Goal: Task Accomplishment & Management: Manage account settings

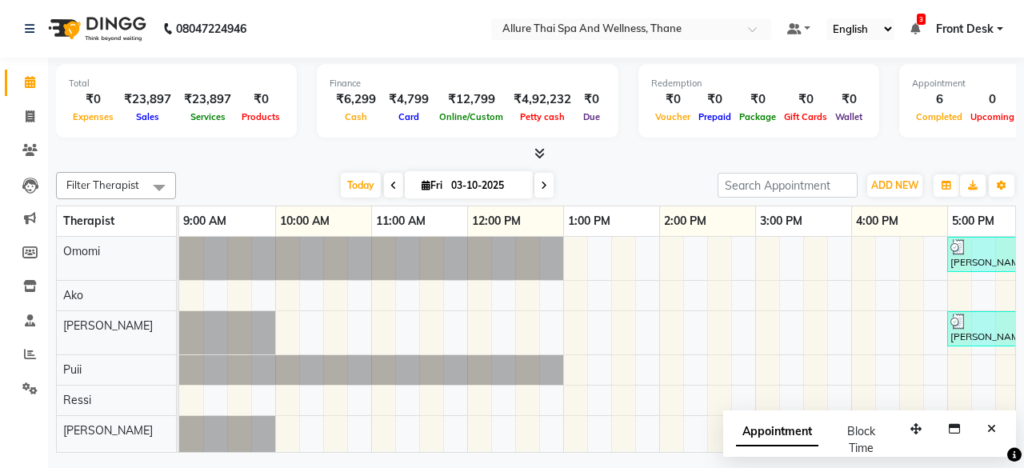
scroll to position [0, 603]
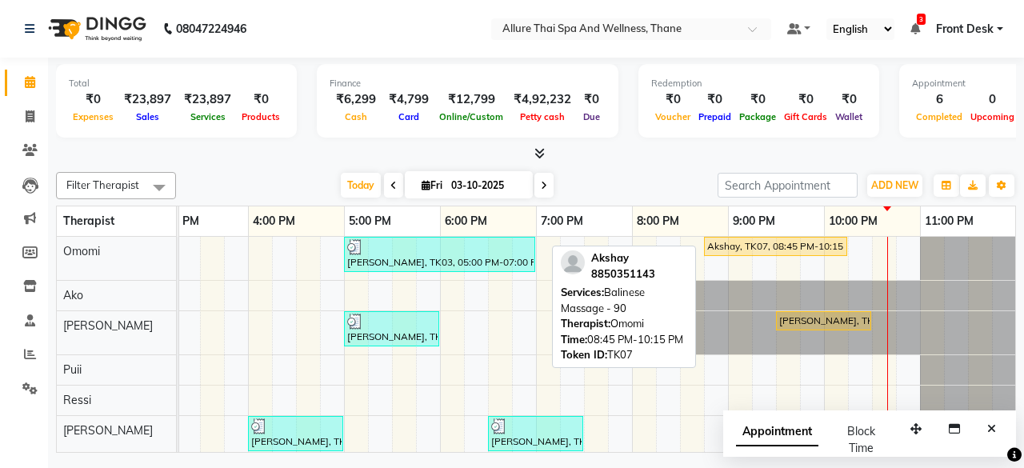
click at [751, 248] on div "Akshay, TK07, 08:45 PM-10:15 PM, Balinese Massage - 90" at bounding box center [776, 246] width 140 height 14
select select "1"
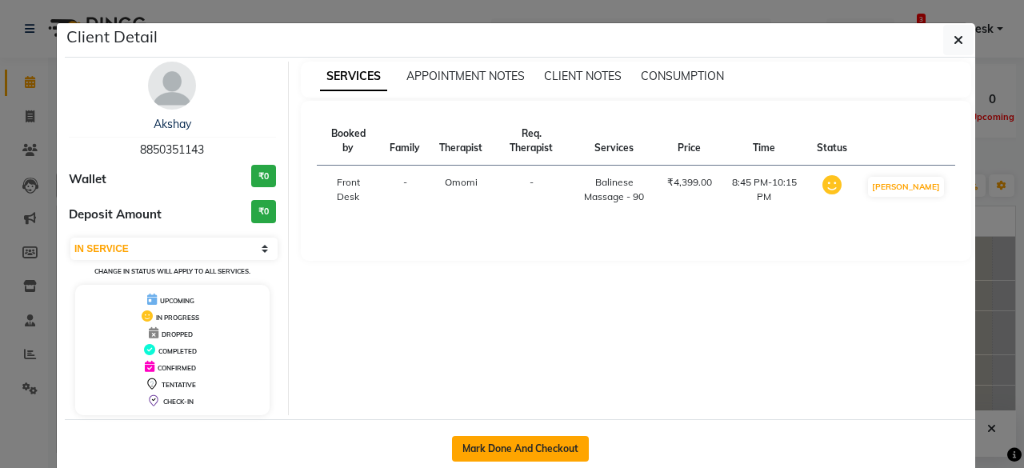
click at [537, 442] on button "Mark Done And Checkout" at bounding box center [520, 449] width 137 height 26
select select "8525"
select select "service"
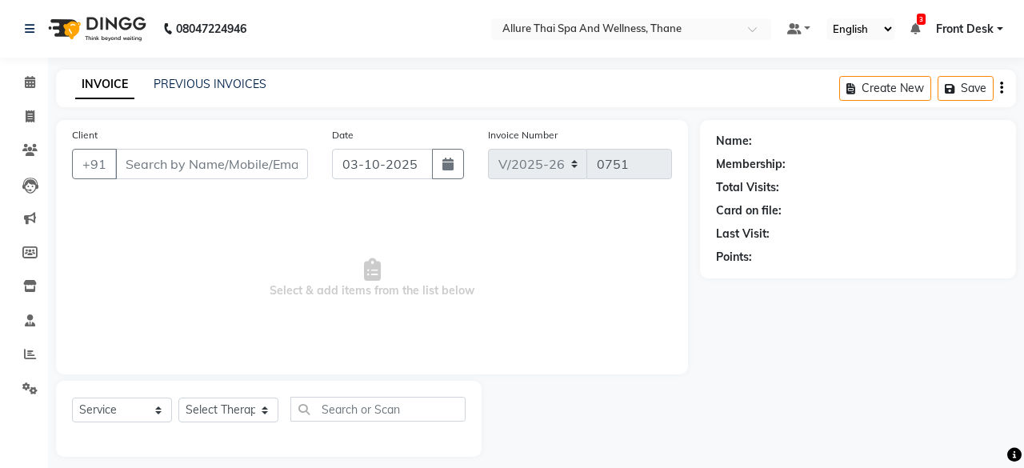
select select "3"
type input "8850351143"
select select "84280"
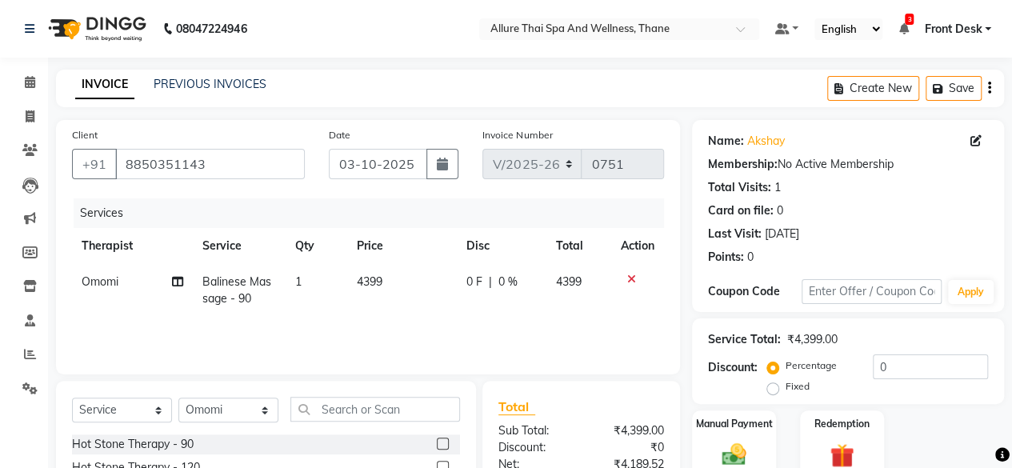
click at [786, 391] on label "Fixed" at bounding box center [798, 386] width 24 height 14
click at [773, 391] on input "Fixed" at bounding box center [776, 386] width 11 height 11
radio input "true"
click at [897, 359] on input "0" at bounding box center [930, 366] width 115 height 25
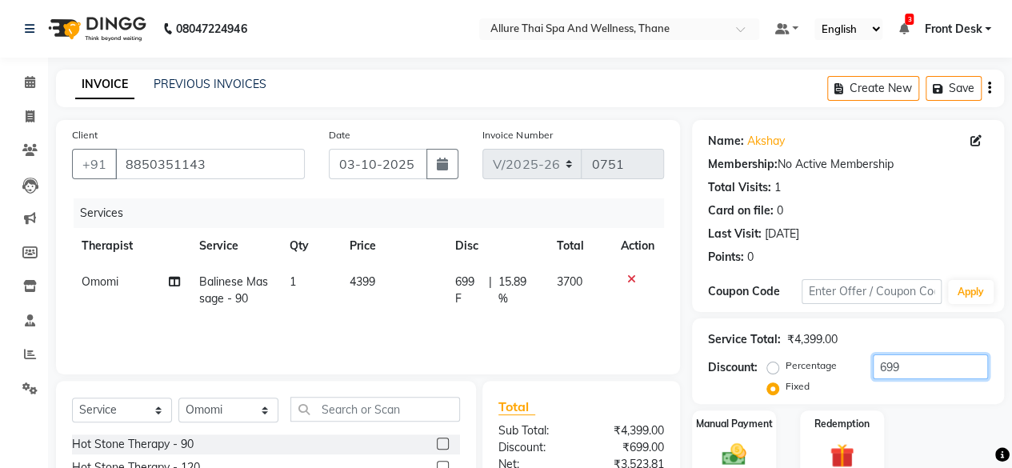
scroll to position [172, 0]
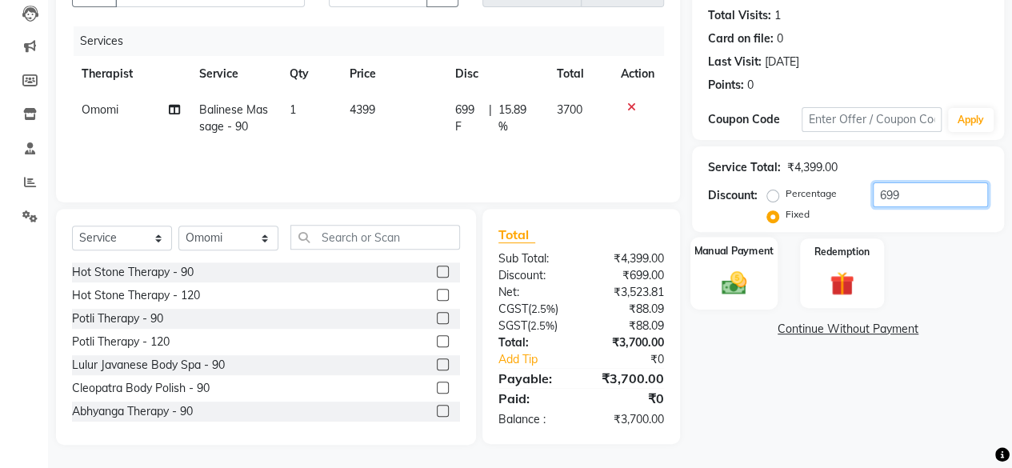
type input "699"
click at [746, 266] on div "Manual Payment" at bounding box center [734, 273] width 87 height 73
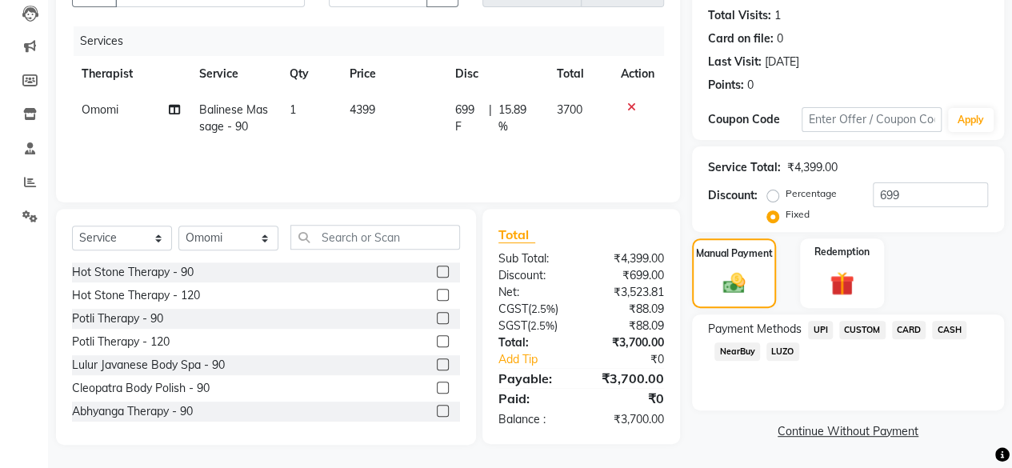
click at [816, 328] on span "UPI" at bounding box center [820, 330] width 25 height 18
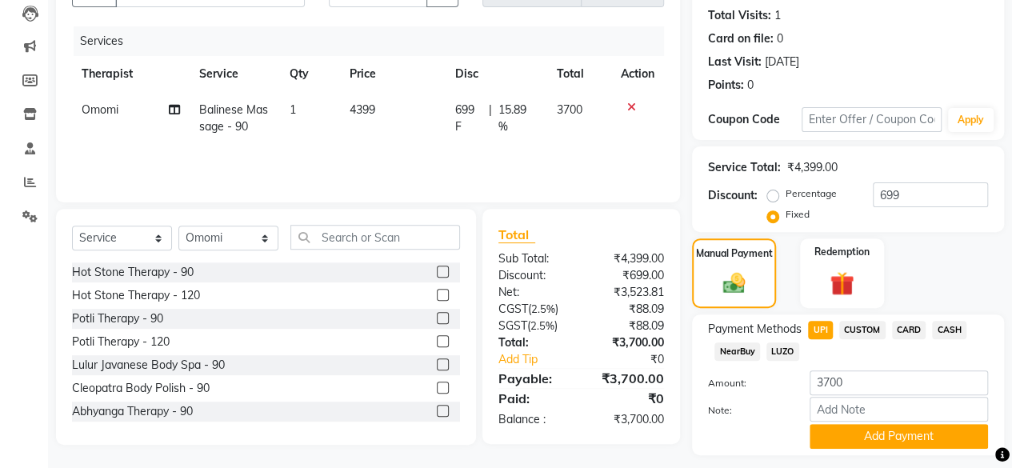
scroll to position [214, 0]
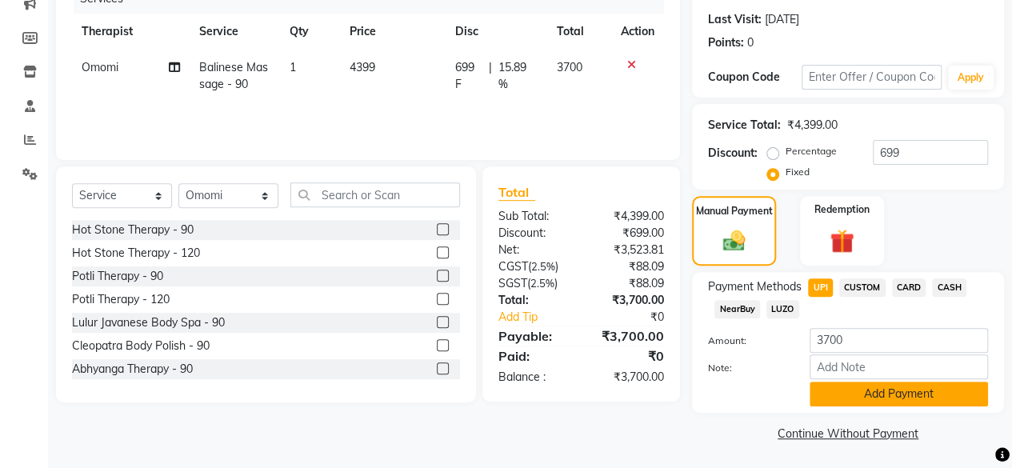
click at [913, 398] on button "Add Payment" at bounding box center [899, 394] width 178 height 25
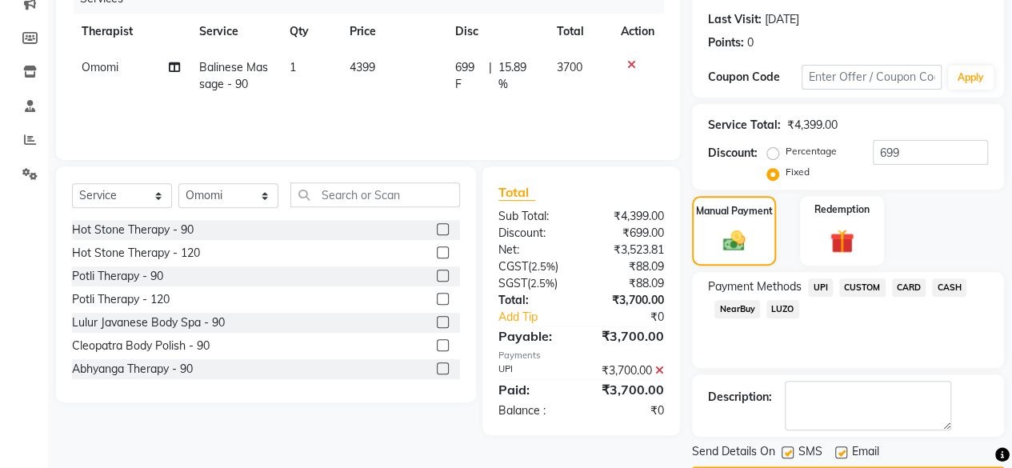
scroll to position [259, 0]
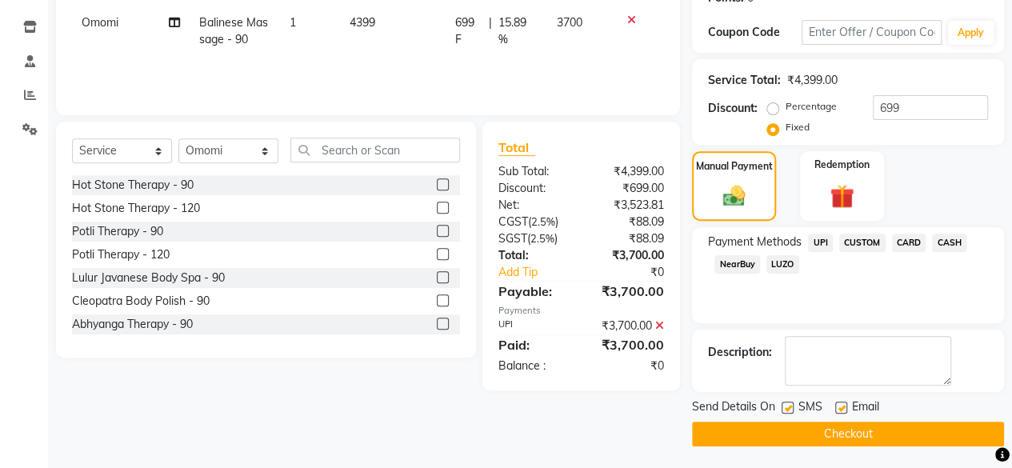
click at [841, 406] on label at bounding box center [841, 408] width 12 height 12
click at [841, 406] on input "checkbox" at bounding box center [840, 408] width 10 height 10
checkbox input "false"
click at [792, 402] on label at bounding box center [788, 408] width 12 height 12
click at [792, 403] on input "checkbox" at bounding box center [787, 408] width 10 height 10
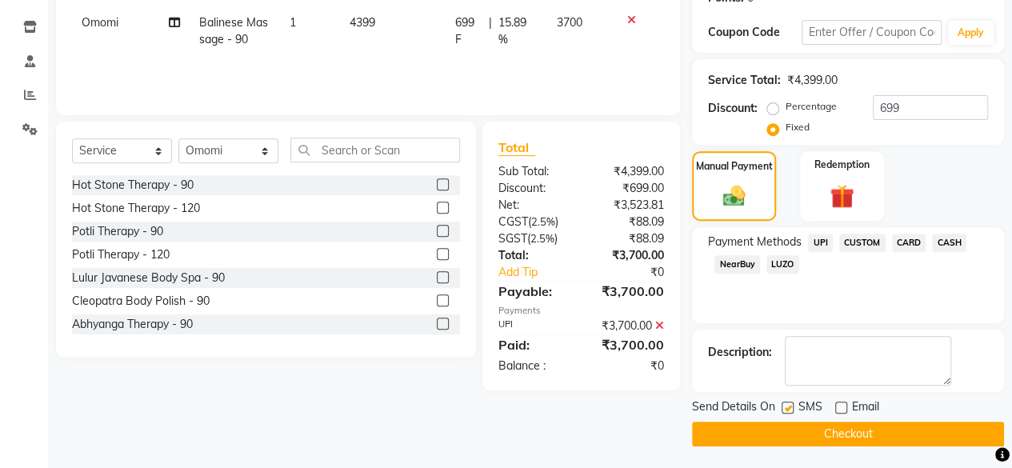
checkbox input "false"
click at [808, 426] on button "Checkout" at bounding box center [848, 434] width 312 height 25
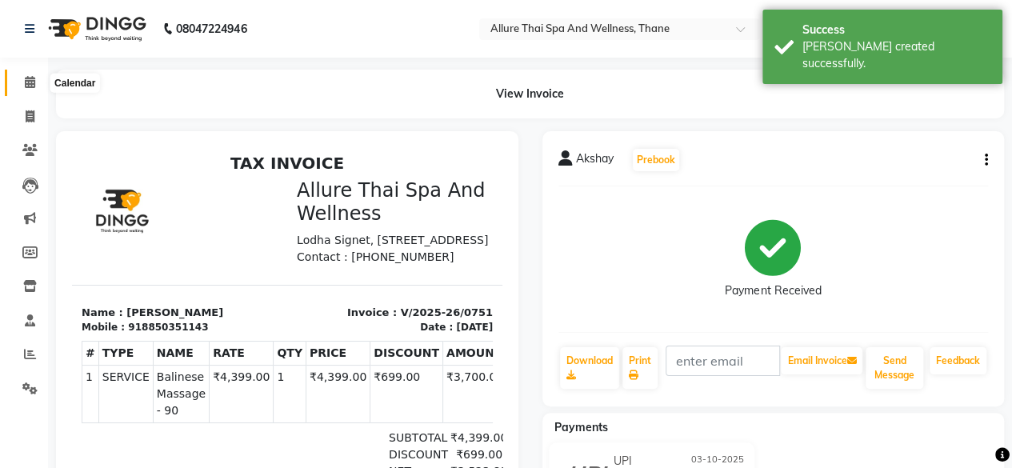
click at [27, 88] on icon at bounding box center [30, 82] width 10 height 12
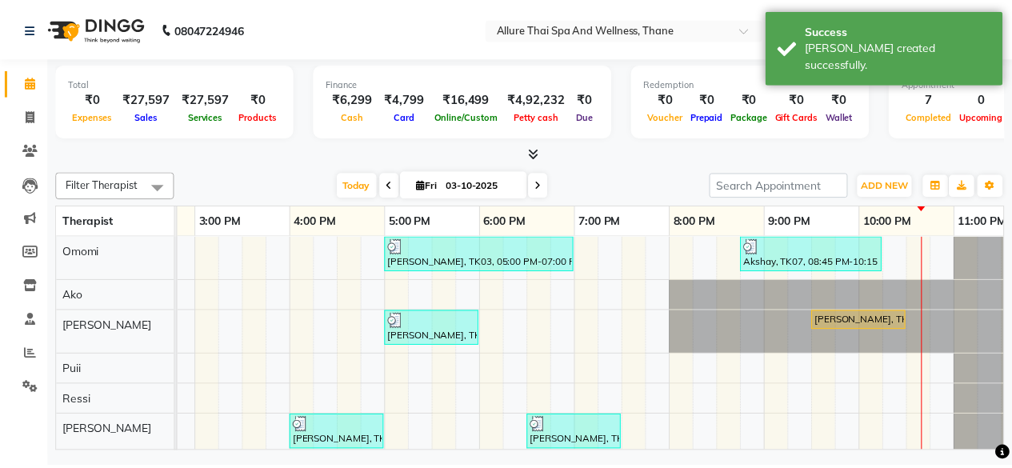
scroll to position [0, 603]
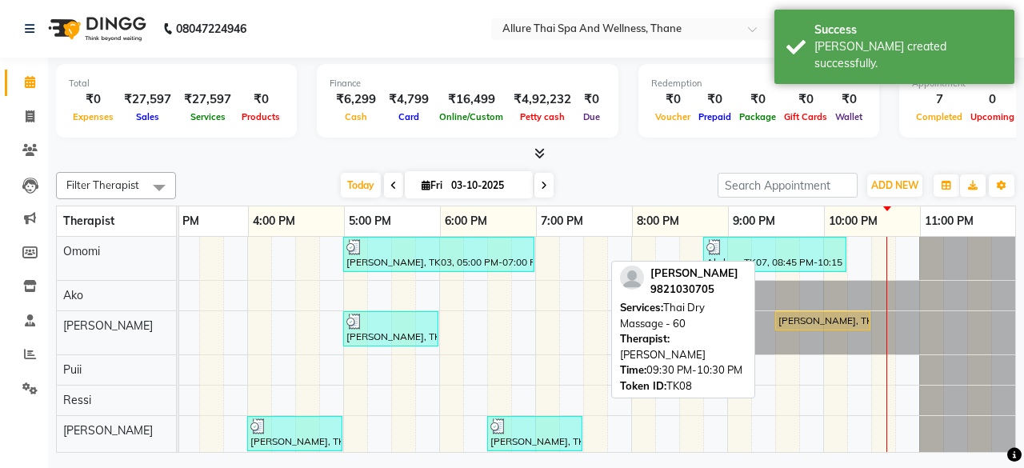
click at [796, 324] on div "[PERSON_NAME], TK08, 09:30 PM-10:30 PM, Thai Dry Massage - 60" at bounding box center [823, 321] width 92 height 14
select select "1"
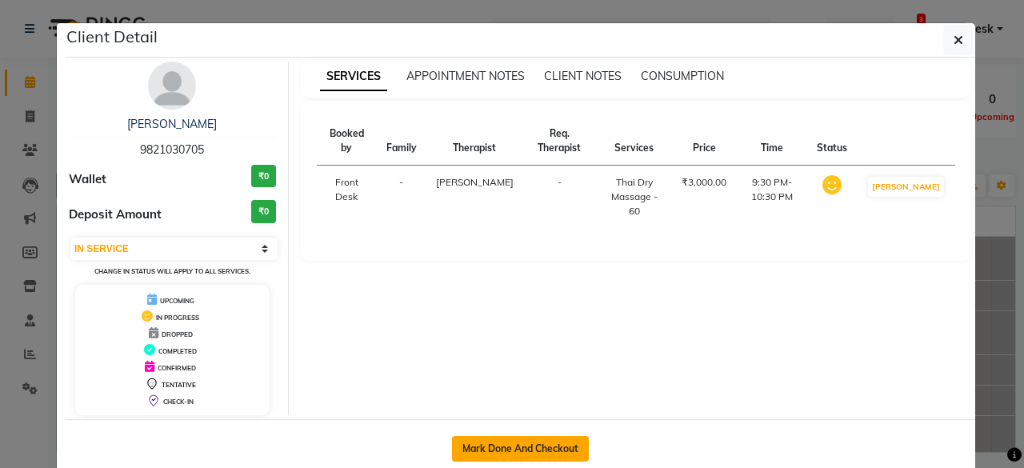
click at [521, 445] on button "Mark Done And Checkout" at bounding box center [520, 449] width 137 height 26
select select "8525"
select select "service"
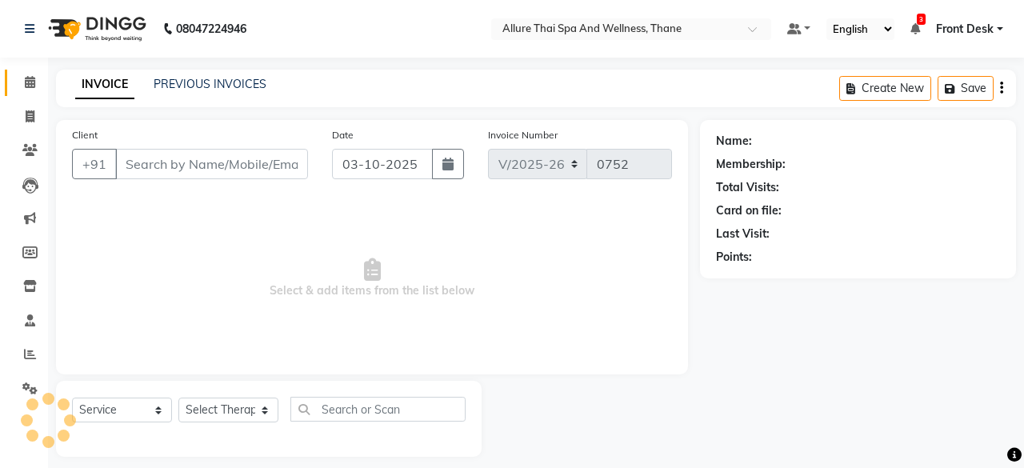
select select "3"
type input "9821030705"
select select "84282"
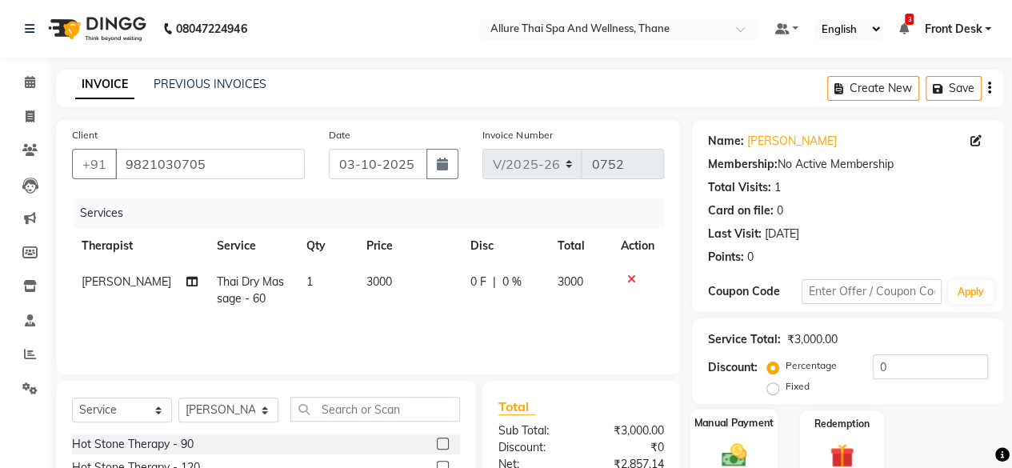
click at [755, 439] on div "Manual Payment" at bounding box center [734, 445] width 87 height 73
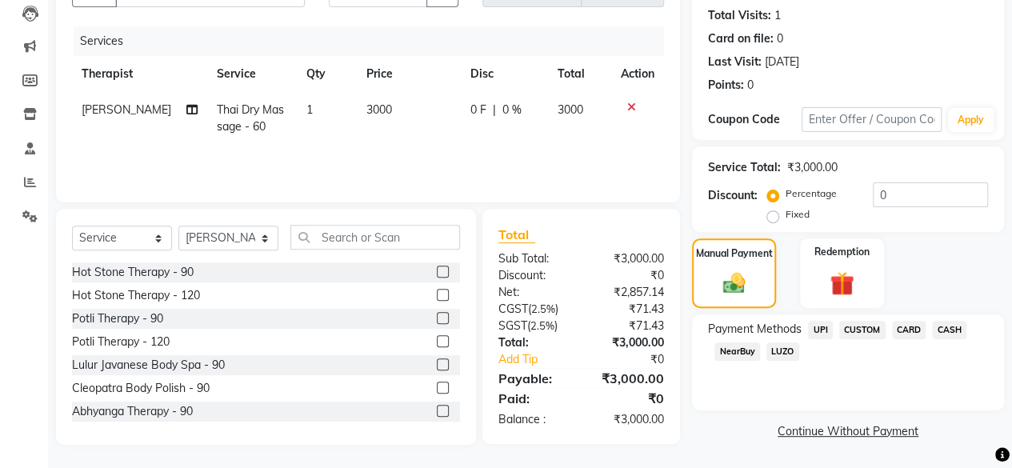
click at [816, 326] on span "UPI" at bounding box center [820, 330] width 25 height 18
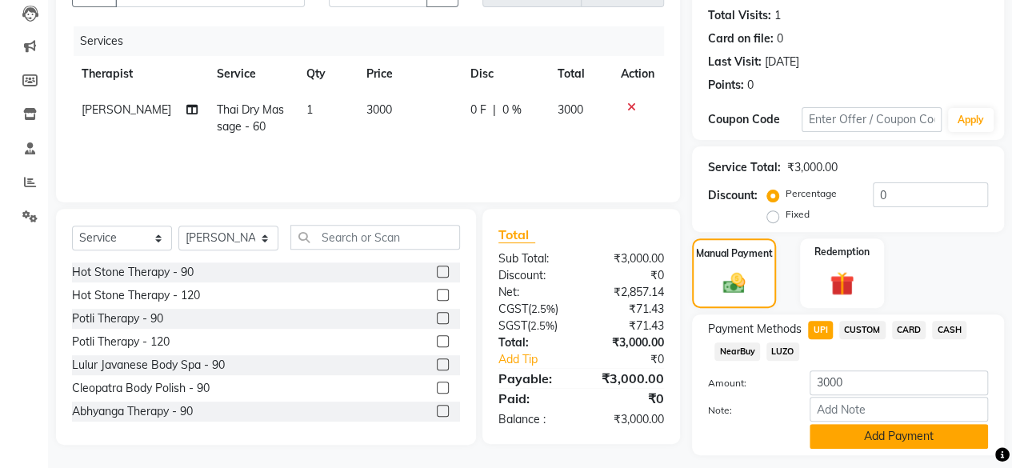
click at [856, 433] on button "Add Payment" at bounding box center [899, 436] width 178 height 25
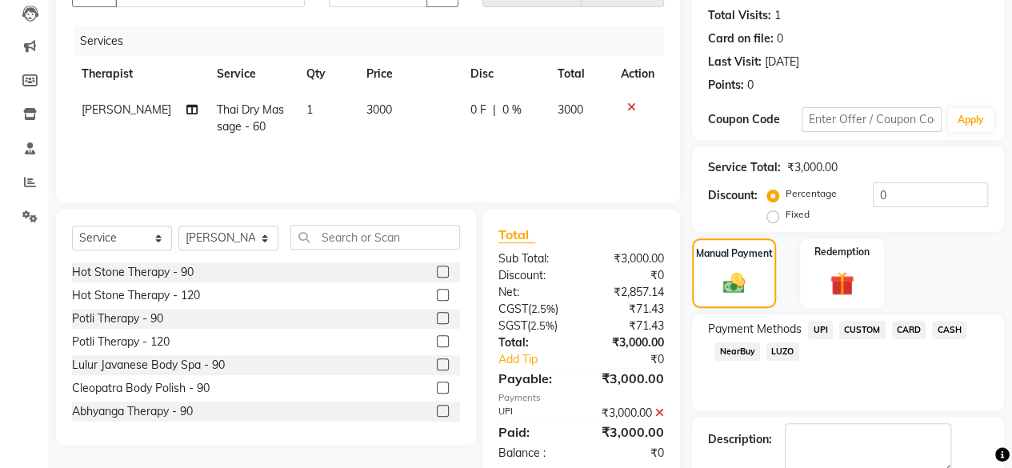
scroll to position [259, 0]
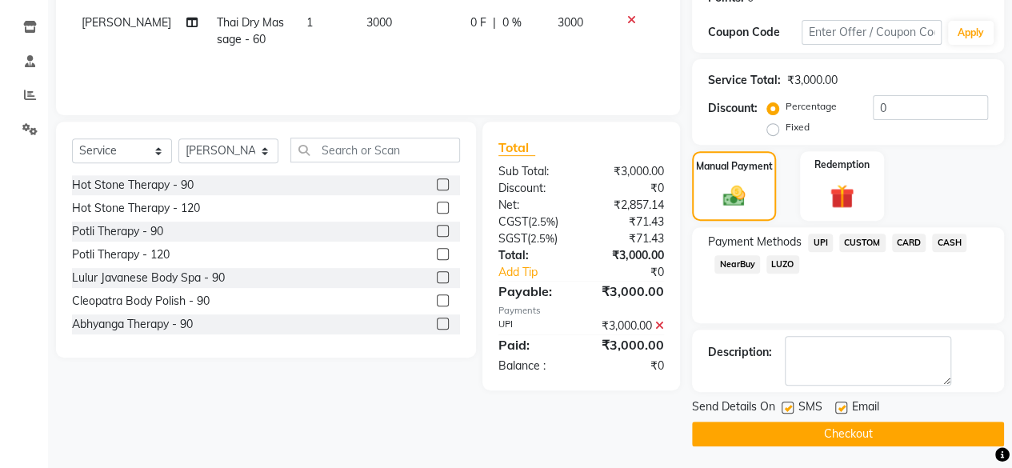
click at [841, 408] on label at bounding box center [841, 408] width 12 height 12
click at [841, 408] on input "checkbox" at bounding box center [840, 408] width 10 height 10
checkbox input "false"
click at [791, 406] on label at bounding box center [788, 408] width 12 height 12
click at [791, 406] on input "checkbox" at bounding box center [787, 408] width 10 height 10
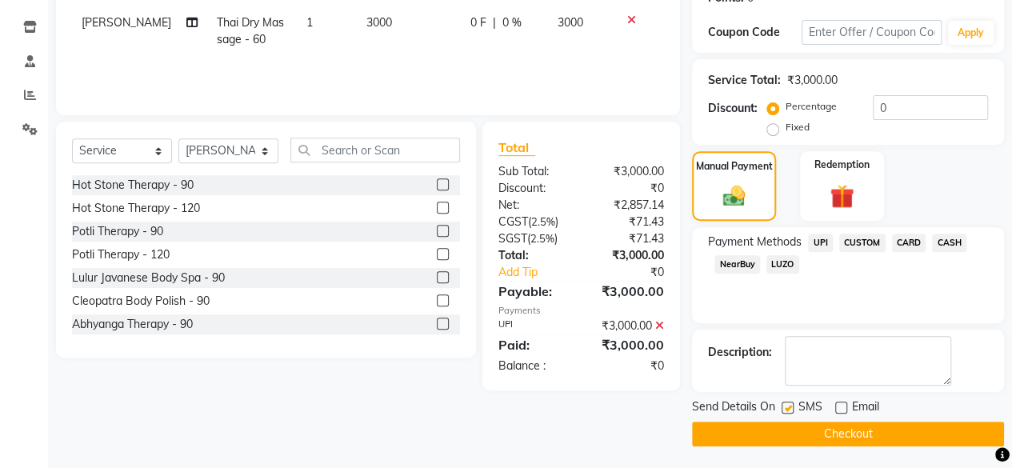
checkbox input "false"
click at [838, 449] on main "INVOICE PREVIOUS INVOICES Create New Save Client [PHONE_NUMBER] Date [DATE] Inv…" at bounding box center [530, 140] width 964 height 660
click at [846, 443] on button "Checkout" at bounding box center [848, 434] width 312 height 25
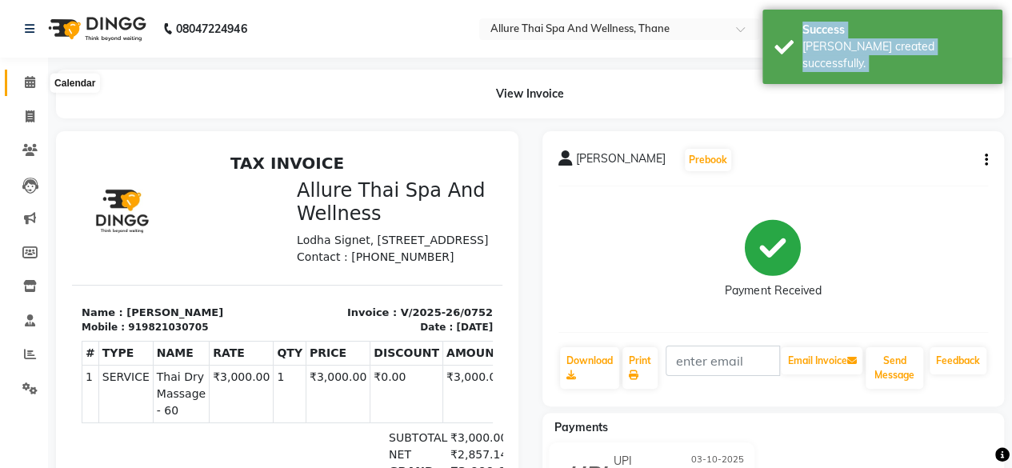
click at [19, 82] on span at bounding box center [30, 83] width 28 height 18
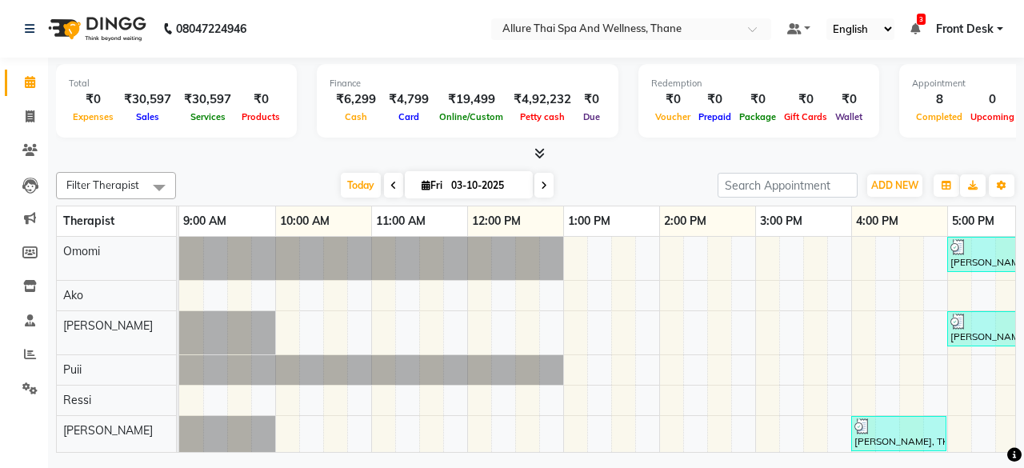
click at [608, 191] on div "[DATE] [DATE]" at bounding box center [447, 186] width 526 height 24
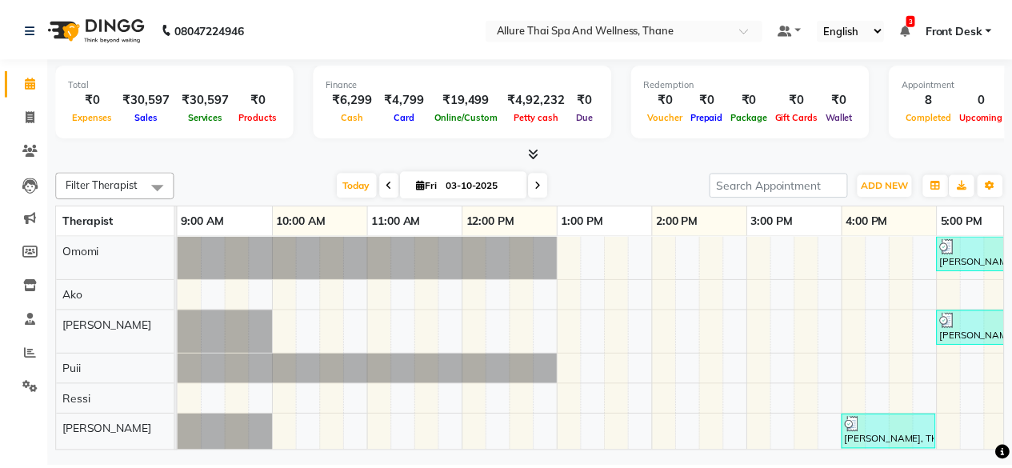
scroll to position [0, 603]
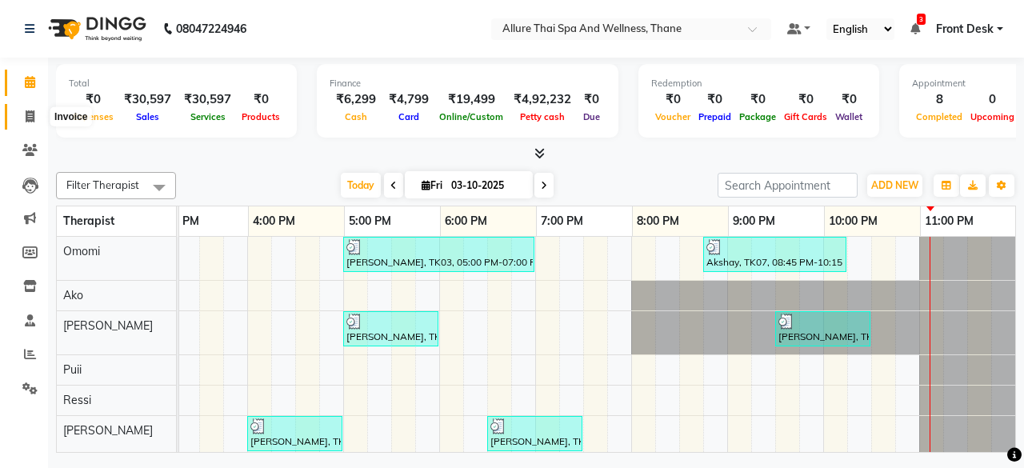
click at [36, 122] on span at bounding box center [30, 117] width 28 height 18
select select "8525"
select select "service"
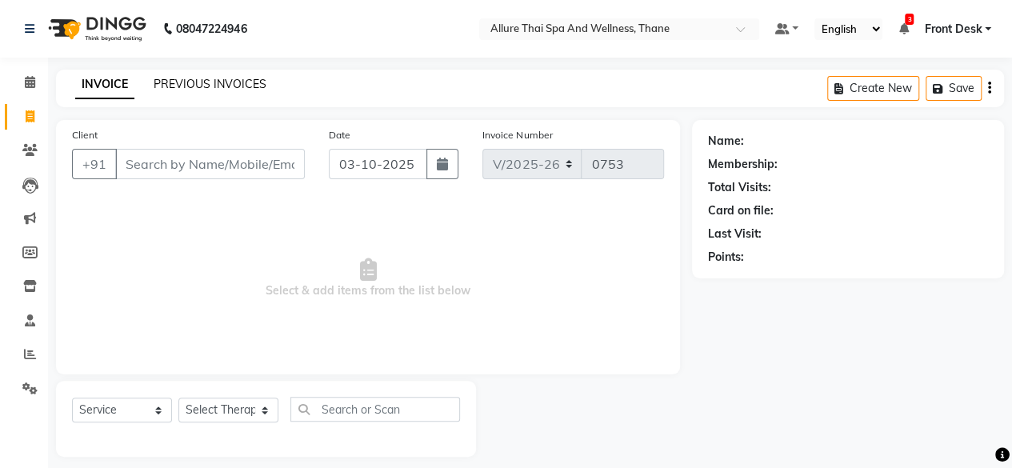
click at [175, 84] on link "PREVIOUS INVOICES" at bounding box center [210, 84] width 113 height 14
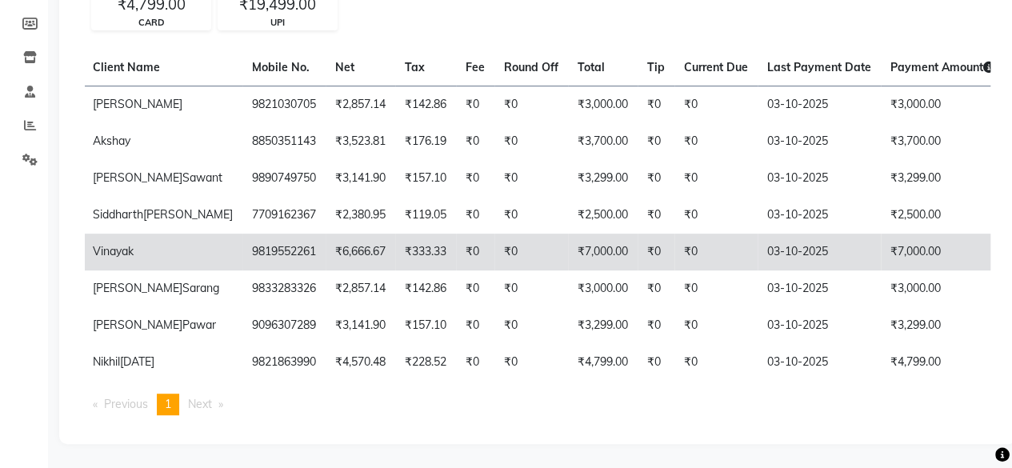
scroll to position [0, 179]
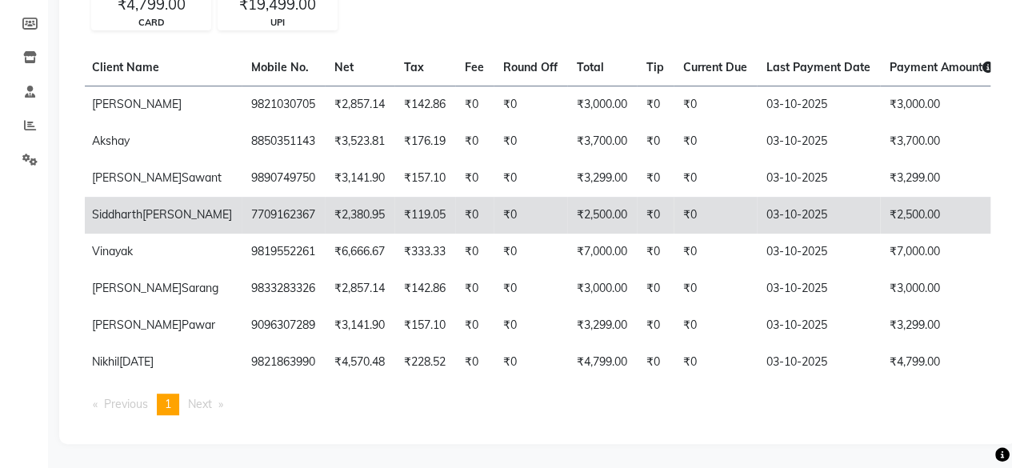
click at [394, 197] on td "₹119.05" at bounding box center [424, 215] width 61 height 37
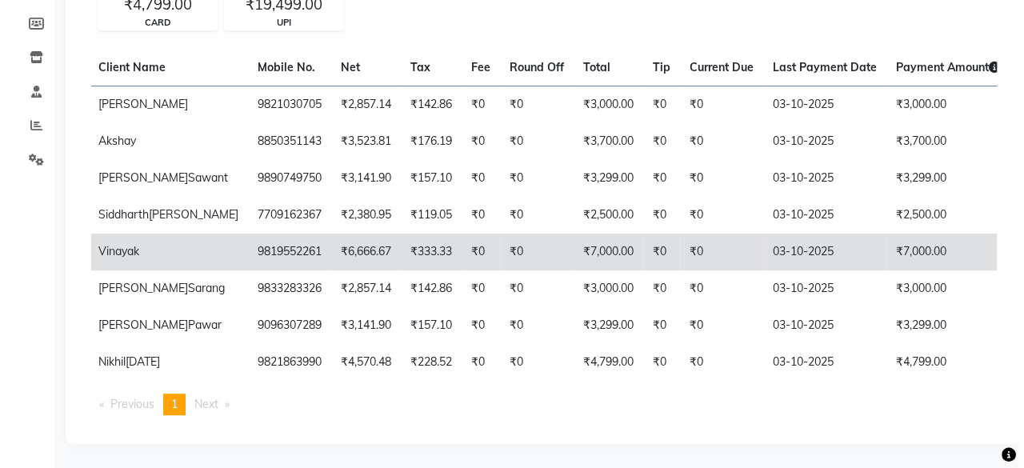
scroll to position [0, 0]
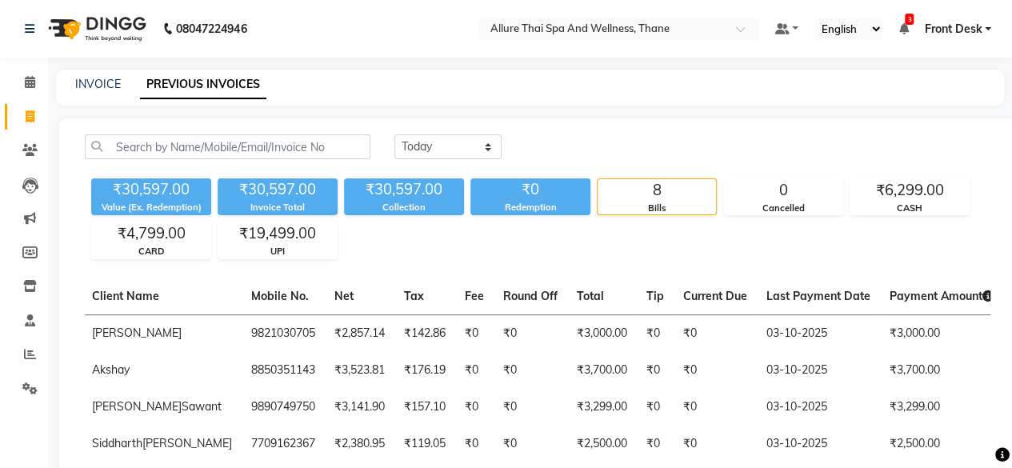
click at [38, 98] on li "Calendar" at bounding box center [24, 83] width 48 height 34
click at [32, 90] on span at bounding box center [30, 83] width 28 height 18
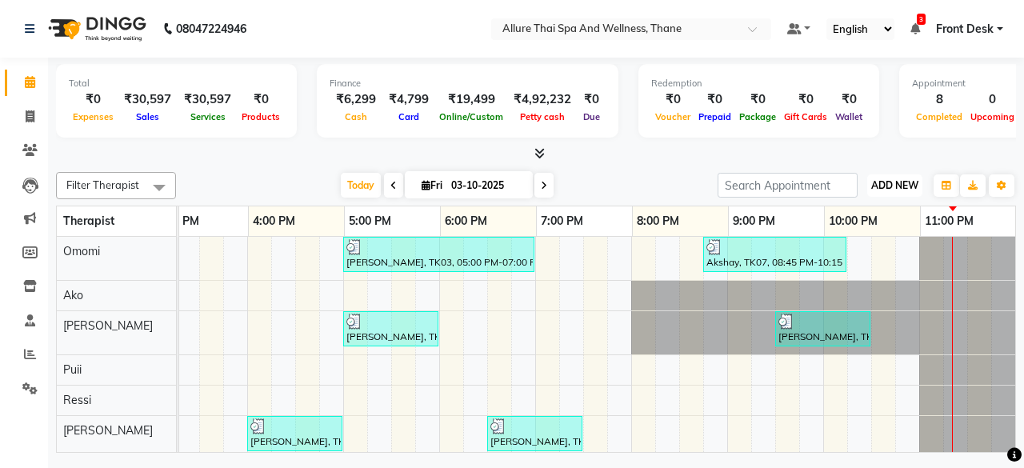
click at [904, 182] on span "ADD NEW" at bounding box center [894, 185] width 47 height 12
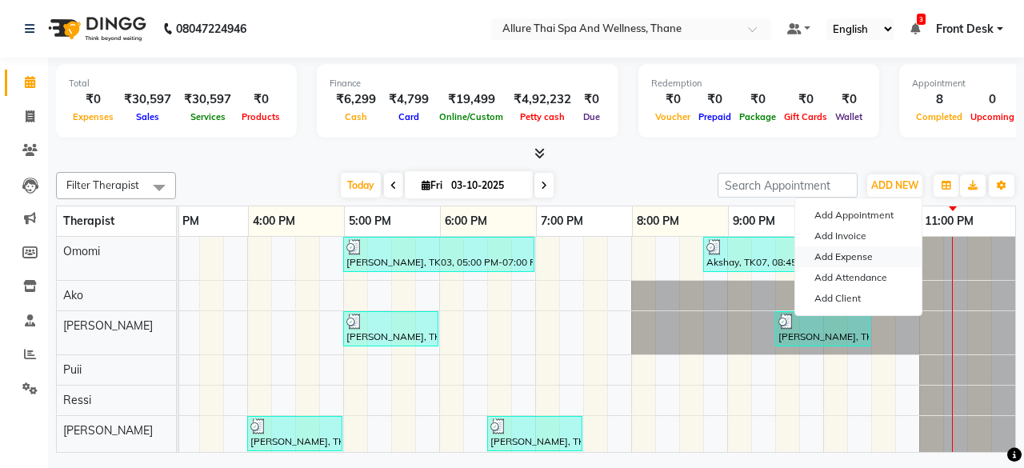
click at [863, 260] on link "Add Expense" at bounding box center [858, 256] width 126 height 21
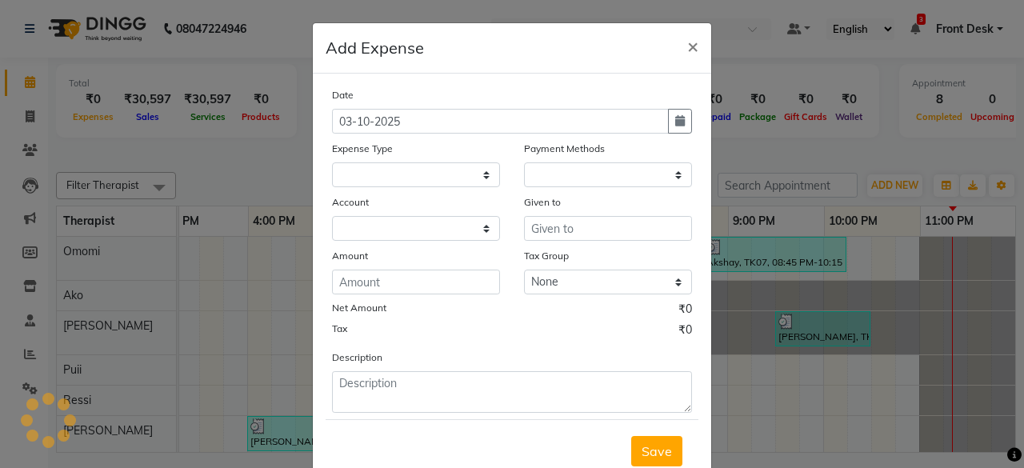
select select "1"
select select "7729"
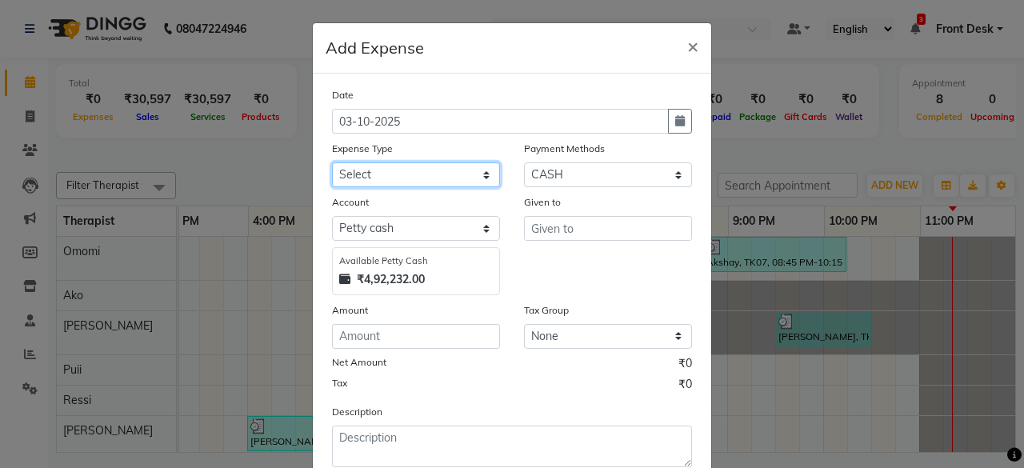
click at [372, 167] on select "Select Advance Salary Advertising and Marketing Expenses Bank charges Car maint…" at bounding box center [416, 174] width 168 height 25
select select "21533"
click at [332, 162] on select "Select Advance Salary Advertising and Marketing Expenses Bank charges Car maint…" at bounding box center [416, 174] width 168 height 25
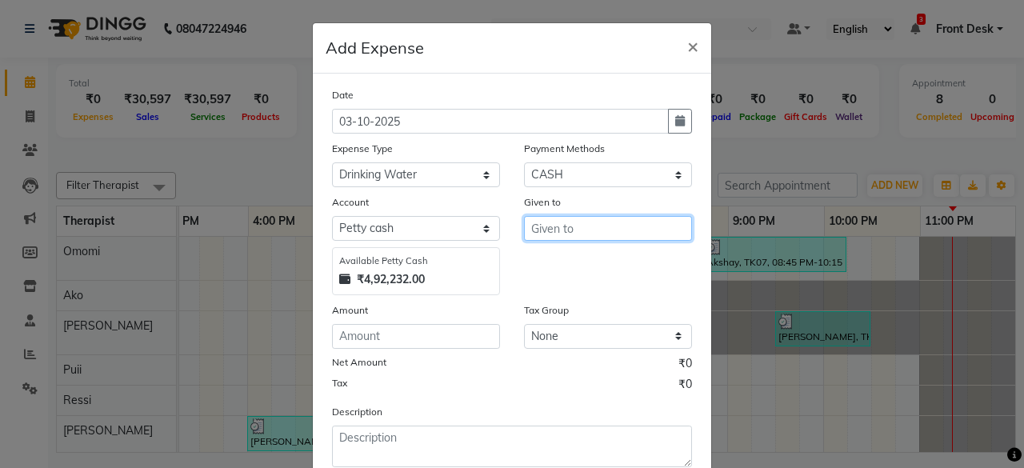
click at [579, 223] on input "text" at bounding box center [608, 228] width 168 height 25
type input "Water"
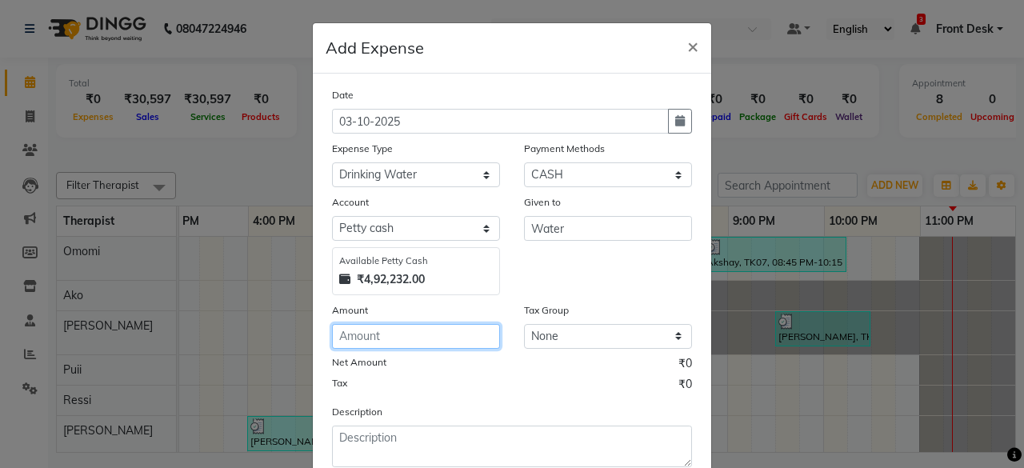
click at [429, 336] on input "number" at bounding box center [416, 336] width 168 height 25
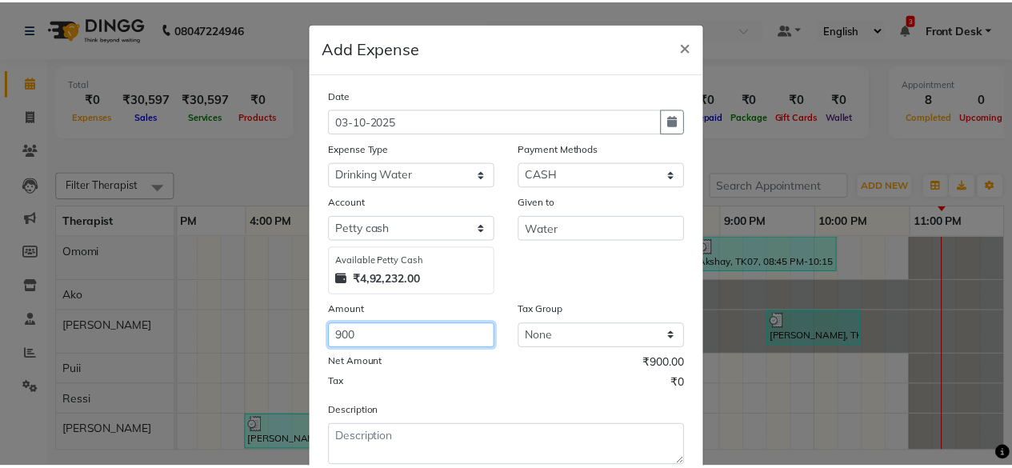
scroll to position [102, 0]
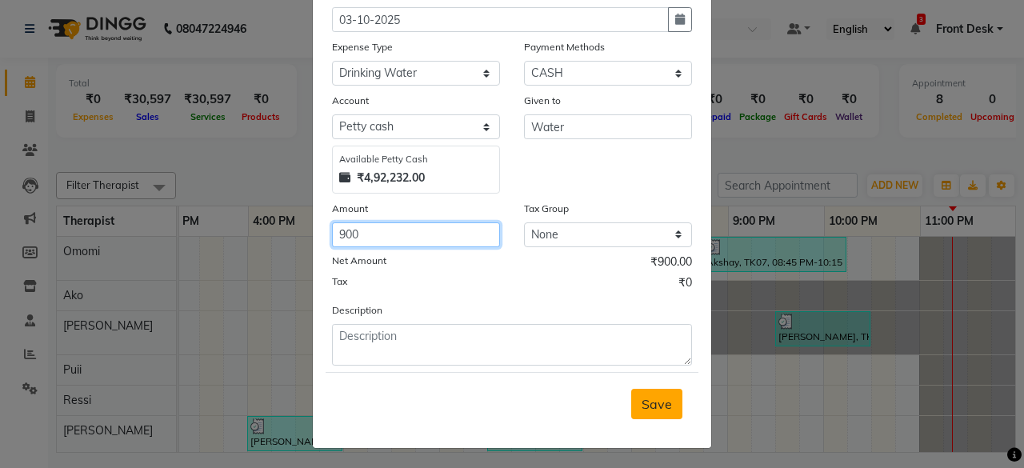
type input "900"
click at [651, 396] on span "Save" at bounding box center [657, 404] width 30 height 16
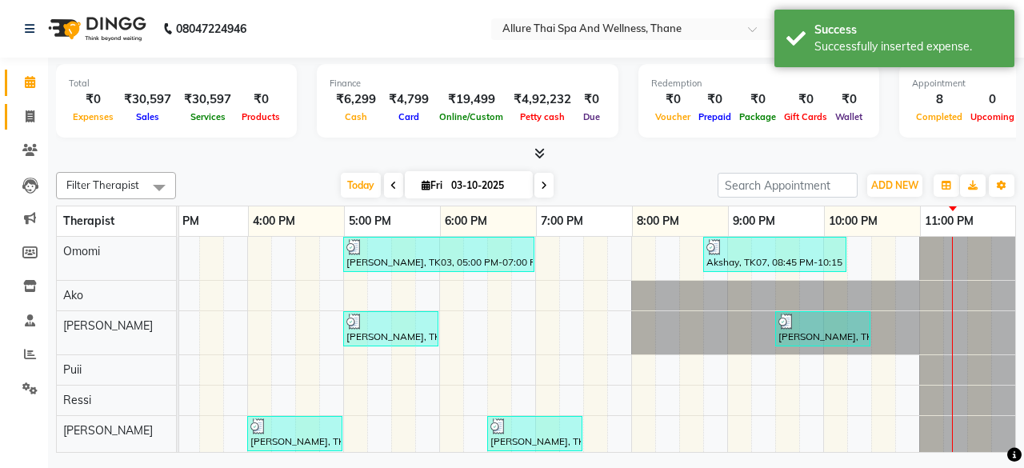
click at [13, 113] on link "Invoice" at bounding box center [24, 117] width 38 height 26
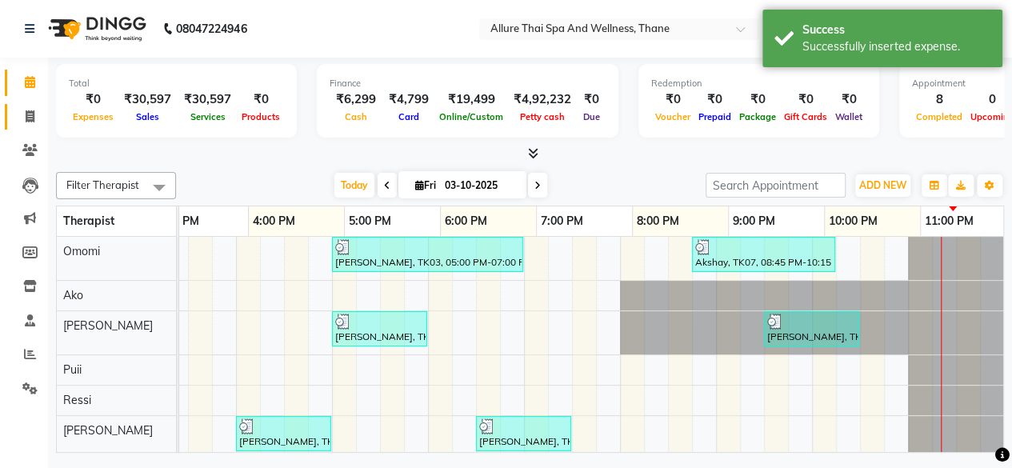
select select "8525"
select select "service"
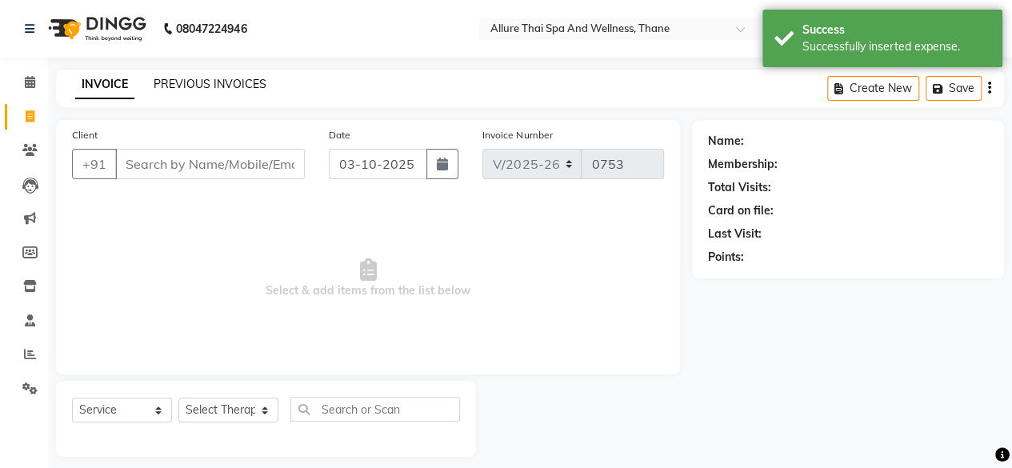
click at [170, 82] on link "PREVIOUS INVOICES" at bounding box center [210, 84] width 113 height 14
